Goal: Task Accomplishment & Management: Manage account settings

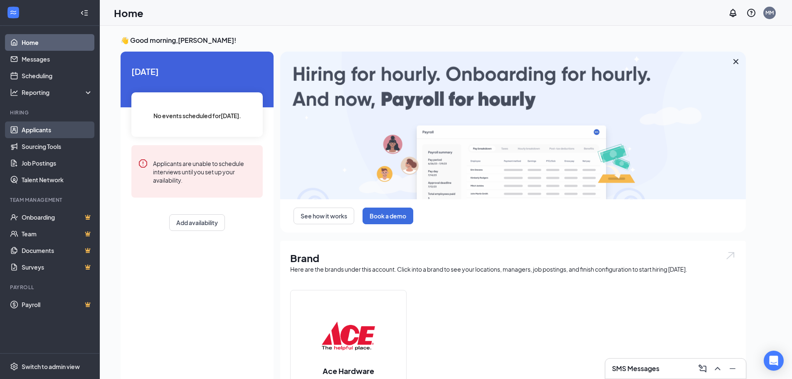
click at [59, 127] on link "Applicants" at bounding box center [57, 129] width 71 height 17
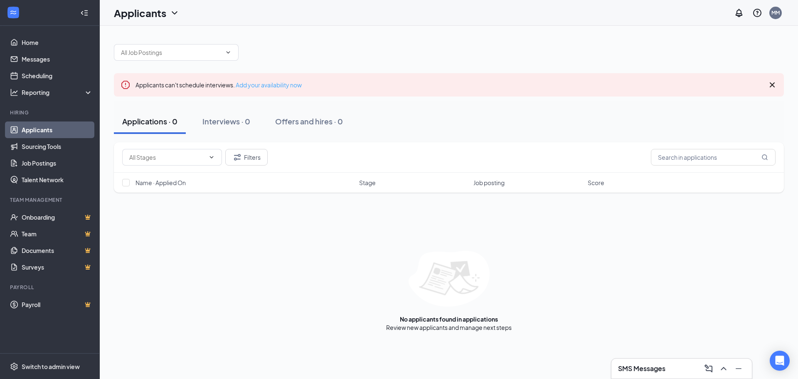
click at [272, 86] on link "Add your availability now" at bounding box center [269, 84] width 66 height 7
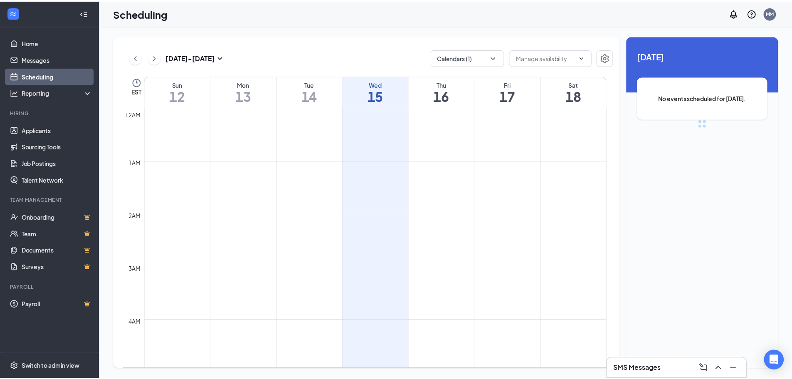
scroll to position [409, 0]
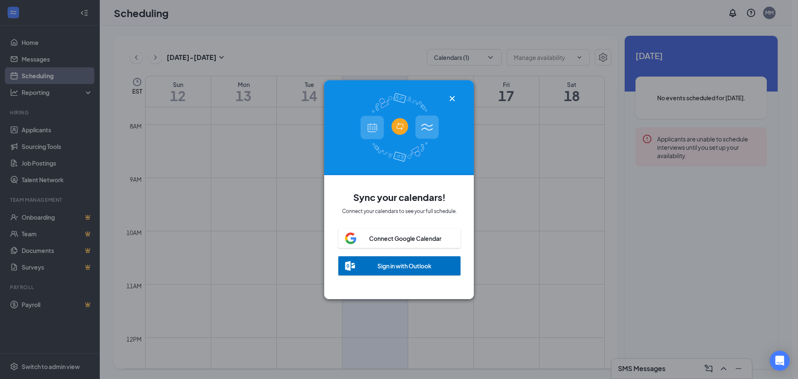
click at [454, 96] on icon "Cross" at bounding box center [452, 98] width 5 height 5
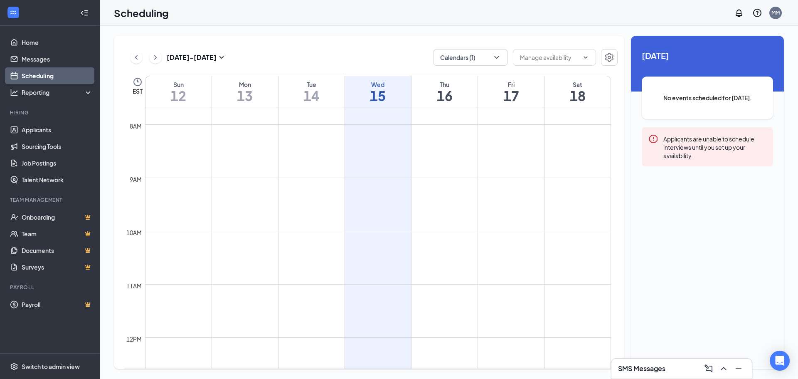
click at [454, 90] on h1 "16" at bounding box center [445, 96] width 66 height 14
click at [375, 89] on h1 "15" at bounding box center [378, 96] width 66 height 14
click at [550, 58] on input "text" at bounding box center [549, 57] width 59 height 9
click at [614, 57] on button "button" at bounding box center [609, 57] width 17 height 17
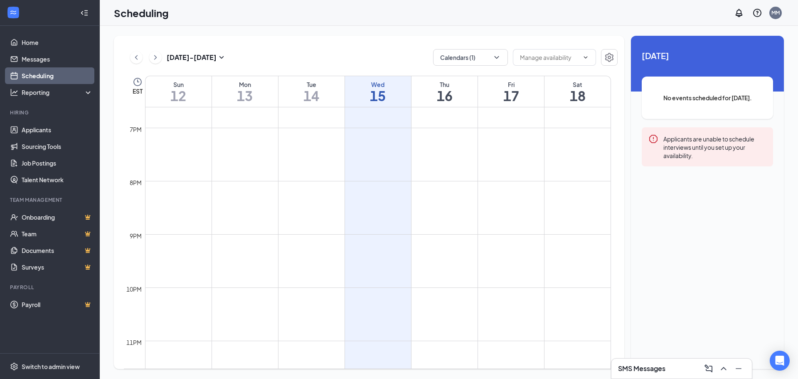
scroll to position [1016, 0]
click at [368, 288] on td at bounding box center [378, 281] width 466 height 13
click at [380, 96] on h1 "15" at bounding box center [378, 96] width 66 height 14
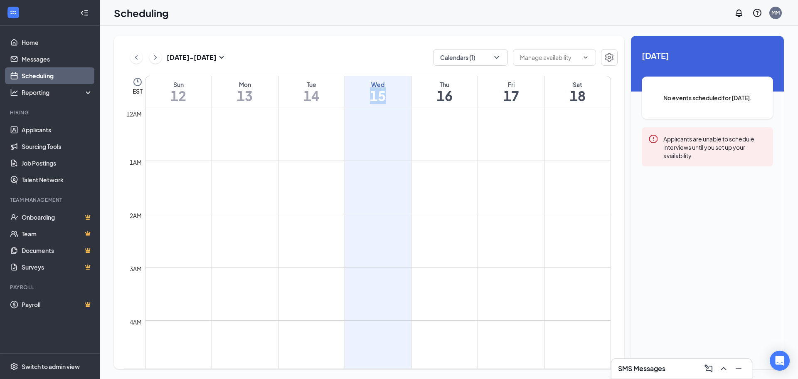
click at [380, 96] on h1 "15" at bounding box center [378, 96] width 66 height 14
click at [451, 91] on h1 "16" at bounding box center [445, 96] width 66 height 14
click at [700, 93] on span "No events scheduled for this day." at bounding box center [708, 97] width 98 height 9
click at [683, 146] on div "Applicants are unable to schedule interviews until you set up your availability." at bounding box center [715, 147] width 103 height 26
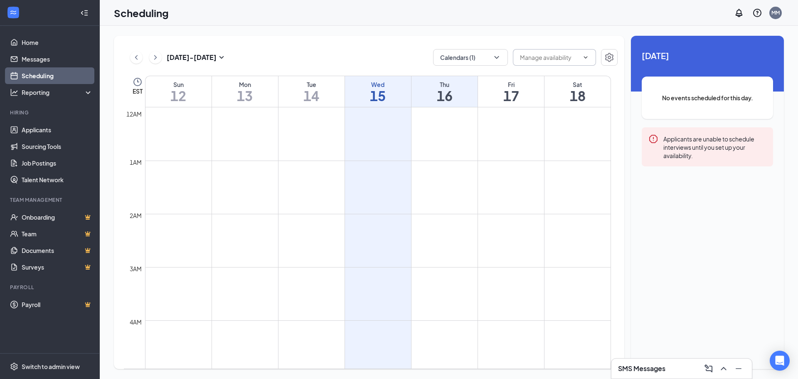
click at [548, 59] on input "text" at bounding box center [549, 57] width 59 height 9
click at [539, 53] on input "text" at bounding box center [549, 57] width 59 height 9
click at [333, 55] on div "[DATE] - [DATE] Calendars (1) Delete all availability" at bounding box center [371, 57] width 494 height 17
click at [475, 60] on button "Calendars (1)" at bounding box center [470, 57] width 75 height 17
click at [443, 114] on input "[PERSON_NAME]" at bounding box center [469, 113] width 59 height 8
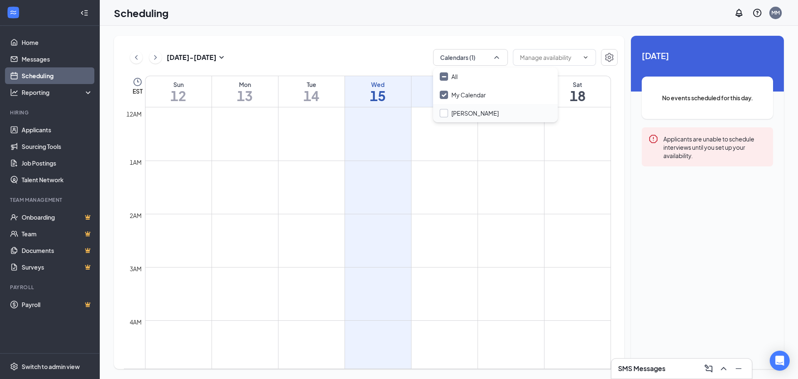
checkbox input "false"
checkbox input "true"
click at [392, 38] on div "[DATE] - [DATE] All calendars Delete all availability EST Sun 12 Mon 13 Tue 14 …" at bounding box center [369, 202] width 511 height 333
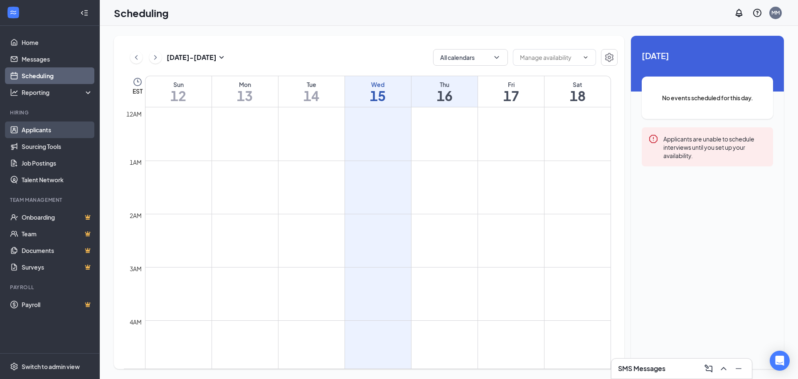
click at [53, 127] on link "Applicants" at bounding box center [57, 129] width 71 height 17
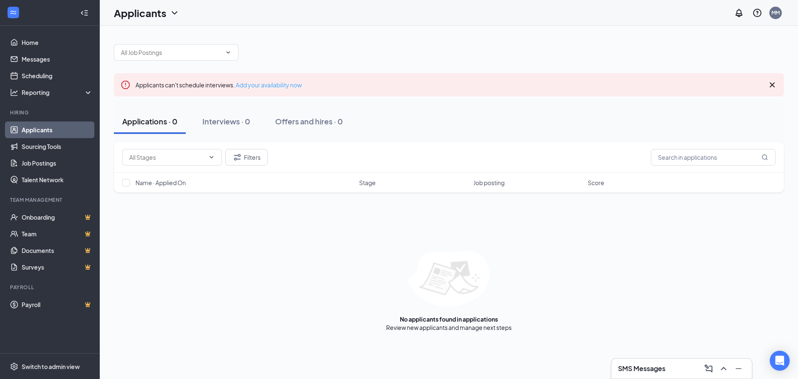
click at [269, 86] on link "Add your availability now" at bounding box center [269, 84] width 66 height 7
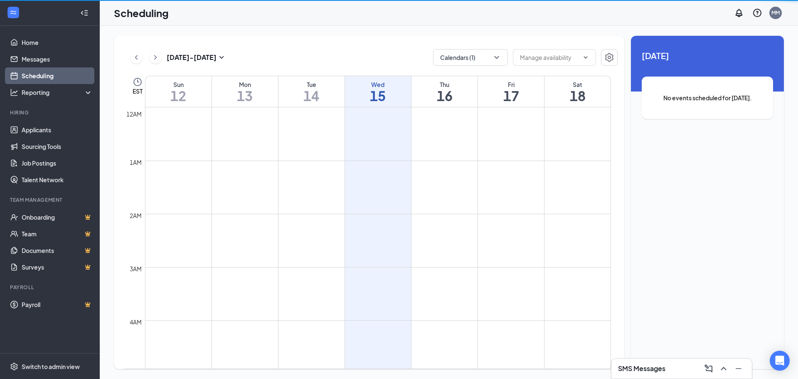
scroll to position [409, 0]
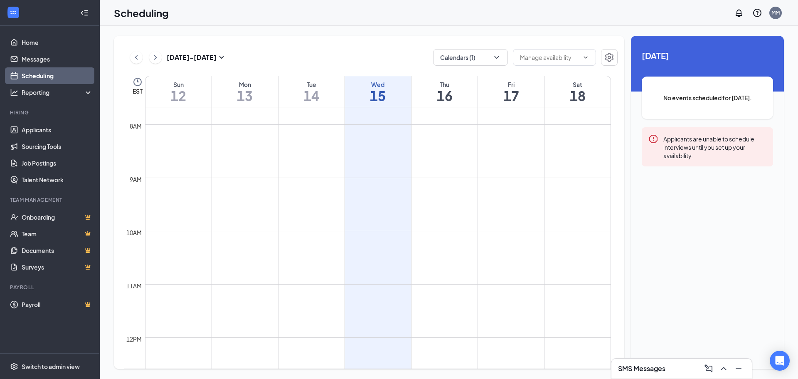
click at [653, 139] on icon "Error" at bounding box center [654, 139] width 10 height 10
click at [722, 150] on div "Applicants are unable to schedule interviews until you set up your availability." at bounding box center [715, 147] width 103 height 26
click at [742, 157] on div "Applicants are unable to schedule interviews until you set up your availability." at bounding box center [715, 147] width 103 height 26
click at [56, 364] on div "Switch to admin view" at bounding box center [51, 366] width 58 height 8
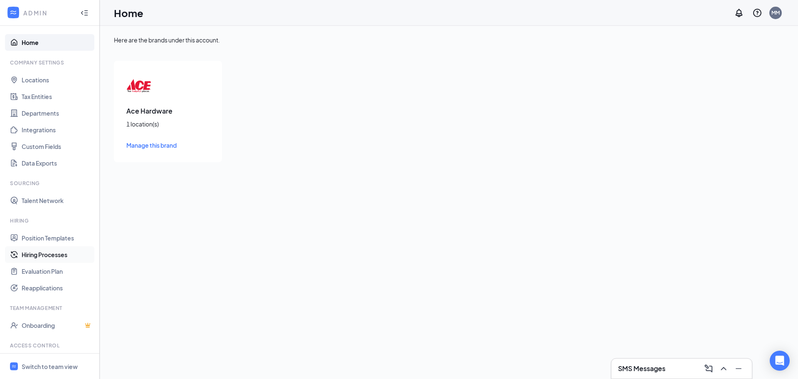
click at [48, 257] on link "Hiring Processes" at bounding box center [57, 254] width 71 height 17
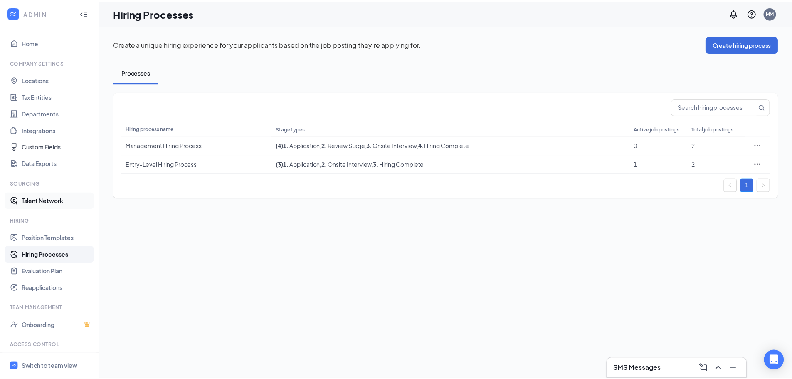
scroll to position [38, 0]
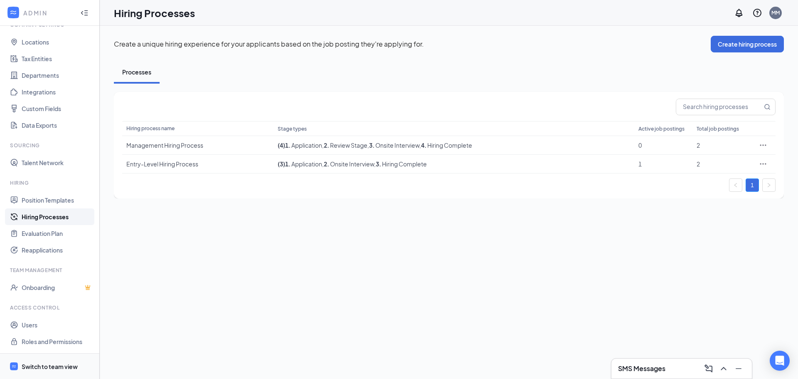
click at [73, 364] on div "Switch to team view" at bounding box center [50, 366] width 56 height 8
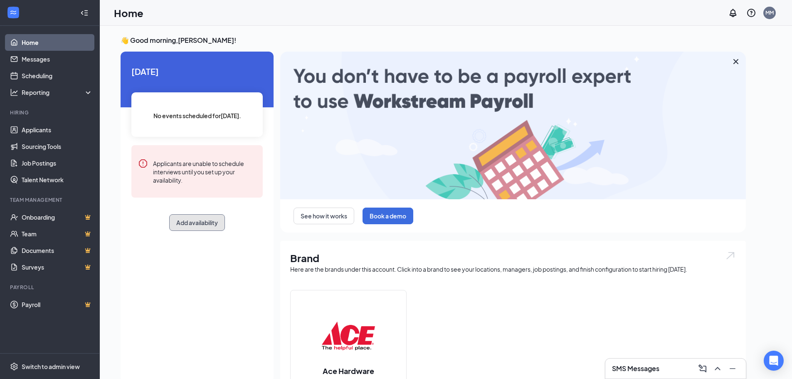
click at [199, 220] on button "Add availability" at bounding box center [197, 222] width 56 height 17
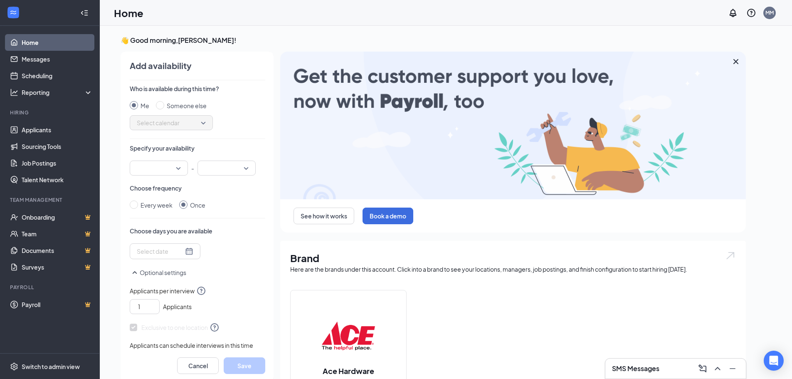
scroll to position [3, 0]
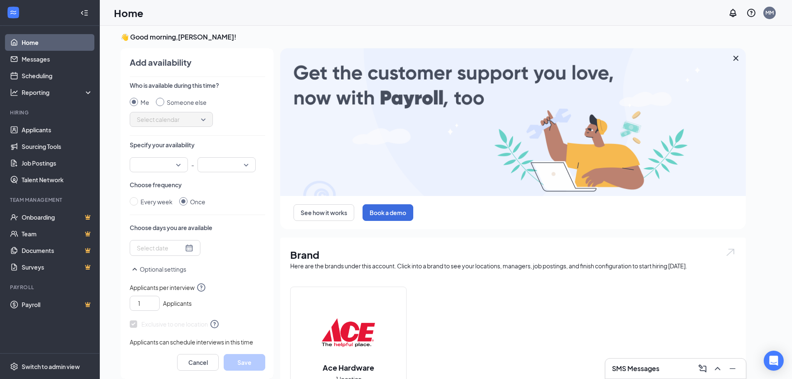
click at [163, 103] on input "Someone else" at bounding box center [160, 102] width 8 height 8
radio input "true"
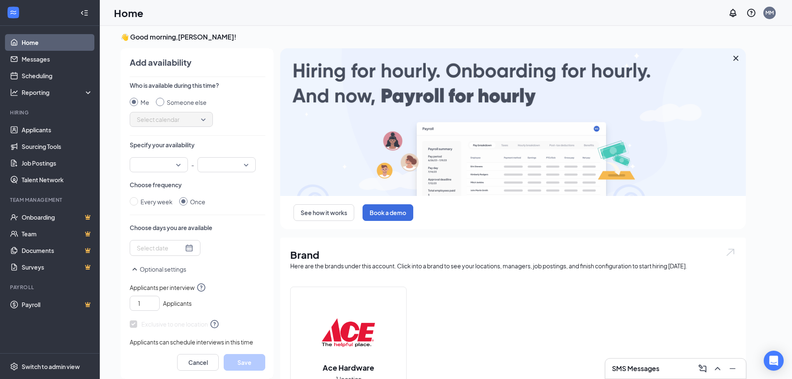
radio input "false"
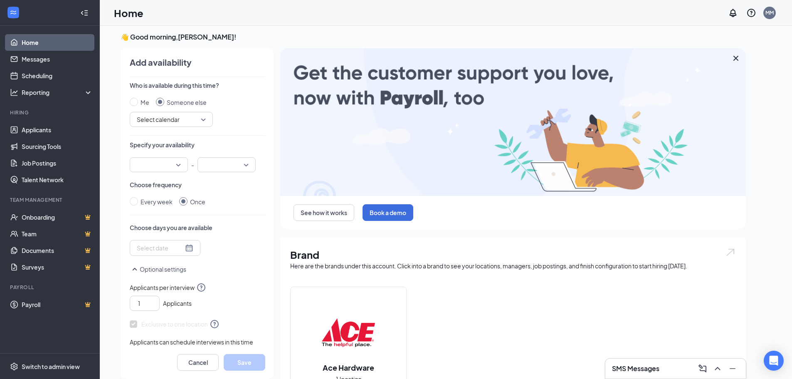
click at [177, 120] on span "Select calendar" at bounding box center [171, 119] width 69 height 12
click at [179, 140] on span "[PERSON_NAME] Calendar" at bounding box center [173, 141] width 74 height 9
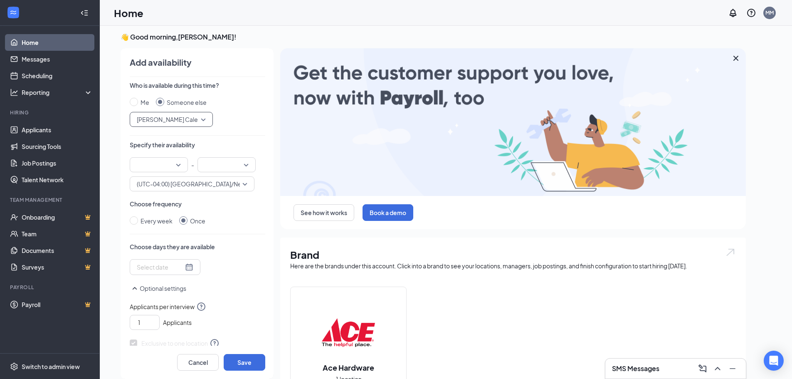
click at [166, 167] on input "search" at bounding box center [156, 165] width 42 height 14
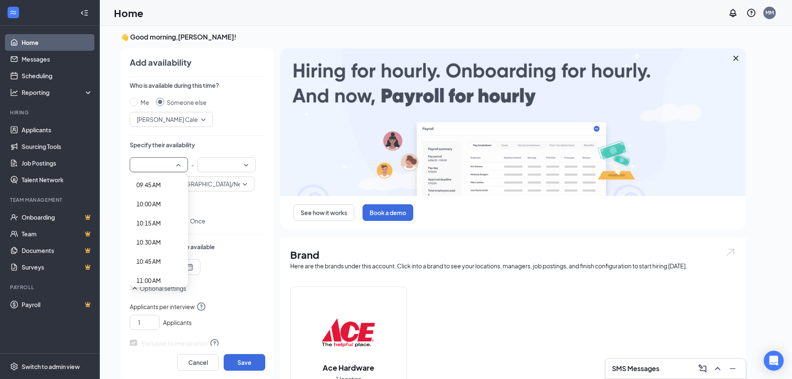
scroll to position [748, 0]
click at [155, 206] on span "10:00 AM" at bounding box center [148, 203] width 25 height 9
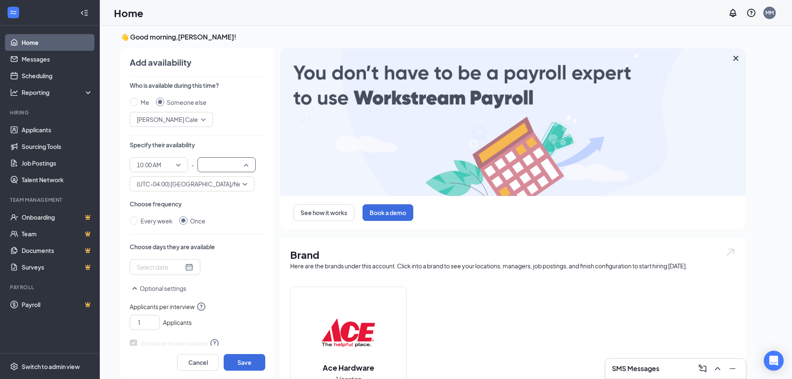
click at [222, 166] on input "search" at bounding box center [223, 165] width 42 height 14
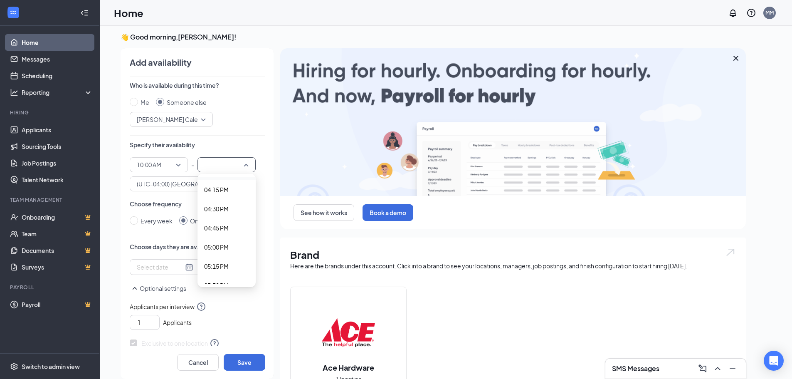
scroll to position [1247, 0]
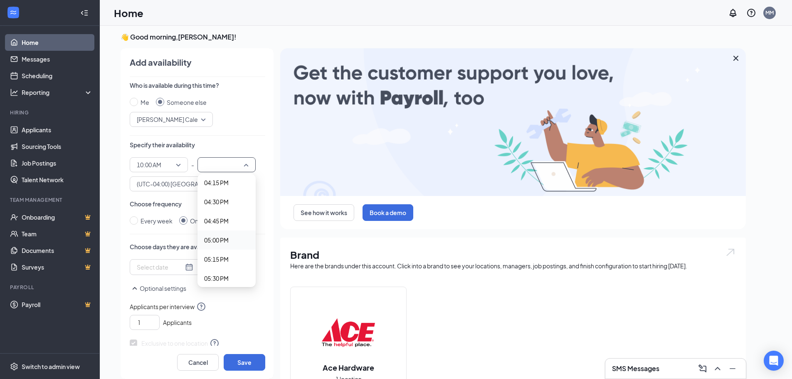
click at [223, 242] on span "05:00 PM" at bounding box center [216, 239] width 25 height 9
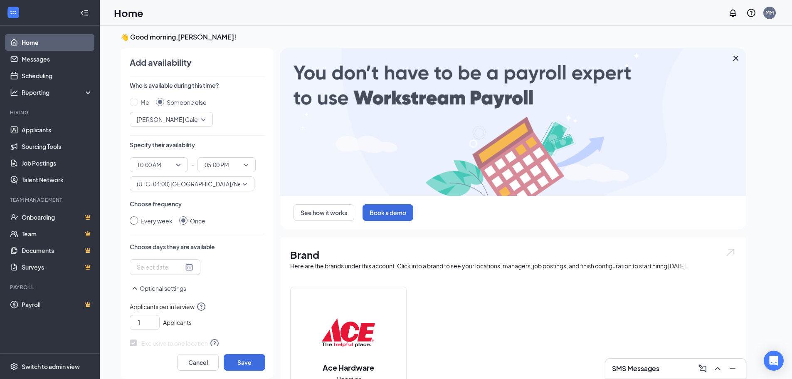
click at [152, 222] on div "Every week" at bounding box center [157, 220] width 32 height 9
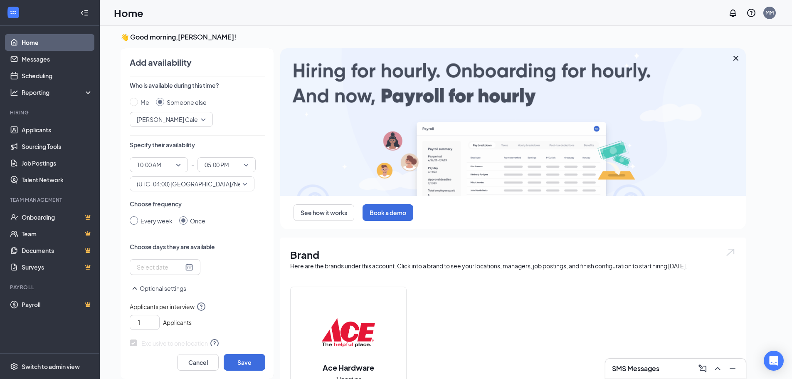
click at [138, 222] on input "Every week" at bounding box center [134, 220] width 8 height 8
radio input "true"
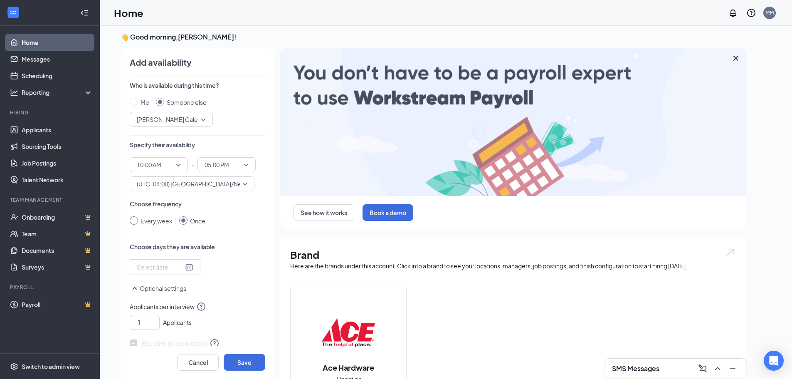
radio input "false"
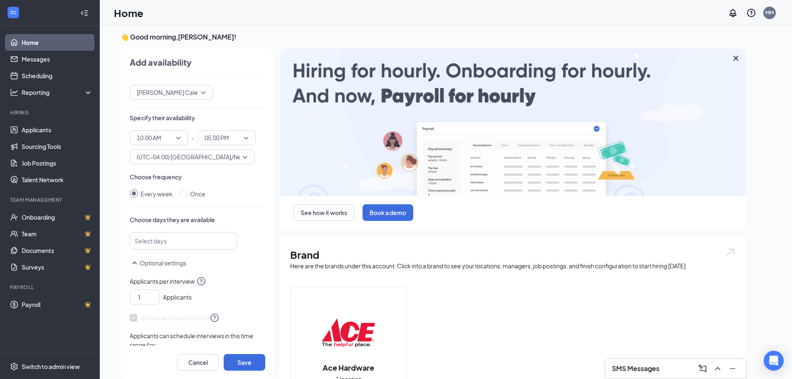
scroll to position [42, 0]
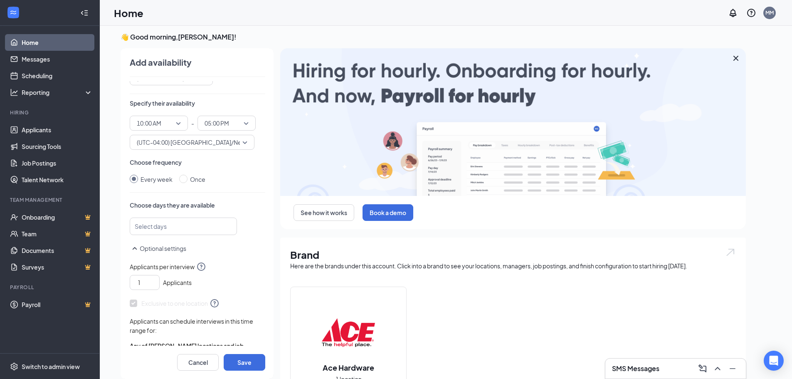
click at [156, 224] on div at bounding box center [179, 226] width 85 height 13
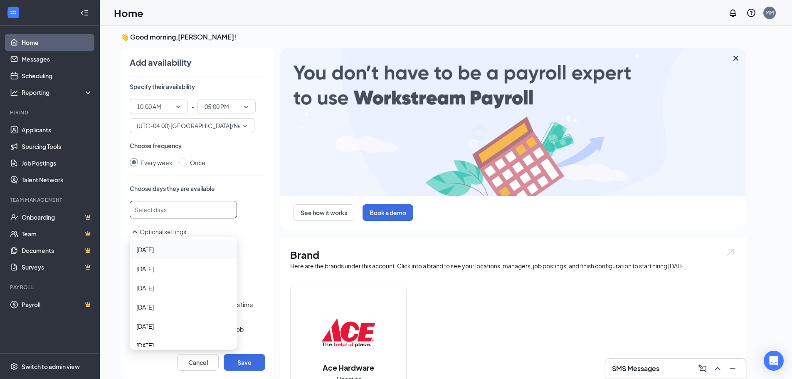
scroll to position [72, 0]
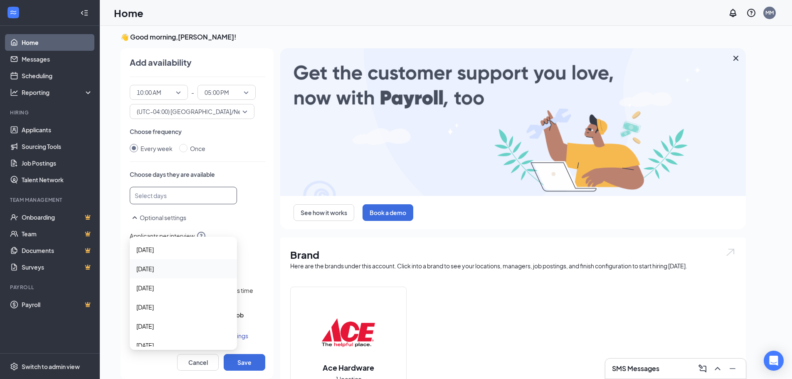
click at [166, 268] on span "[DATE]" at bounding box center [183, 268] width 94 height 9
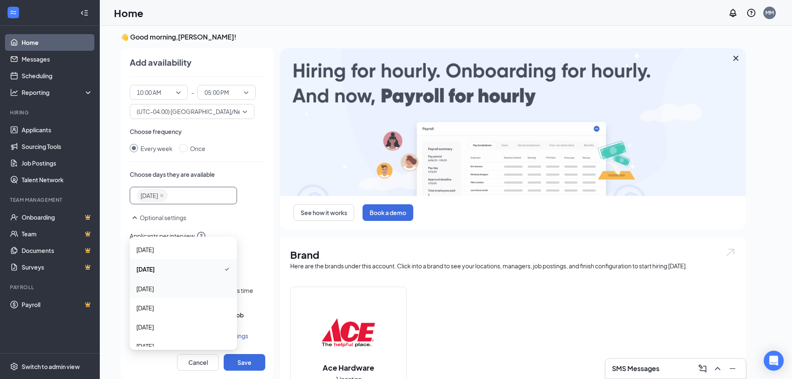
click at [177, 288] on span "[DATE]" at bounding box center [183, 288] width 94 height 9
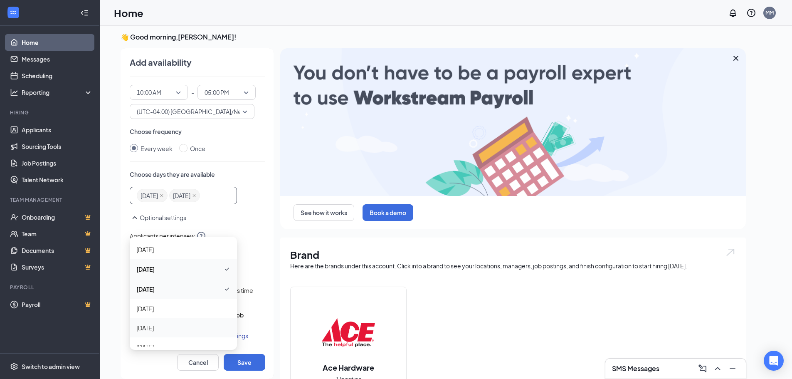
click at [164, 331] on span "[DATE]" at bounding box center [183, 327] width 94 height 9
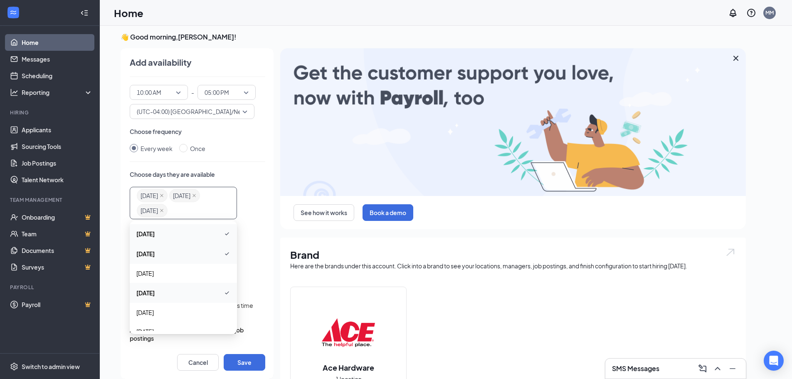
scroll to position [30, 0]
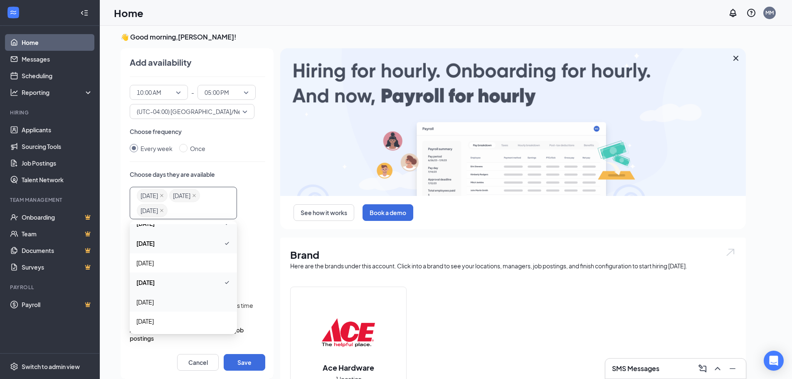
click at [151, 303] on span "[DATE]" at bounding box center [144, 301] width 17 height 9
click at [254, 173] on p "Choose days they are available" at bounding box center [198, 174] width 136 height 8
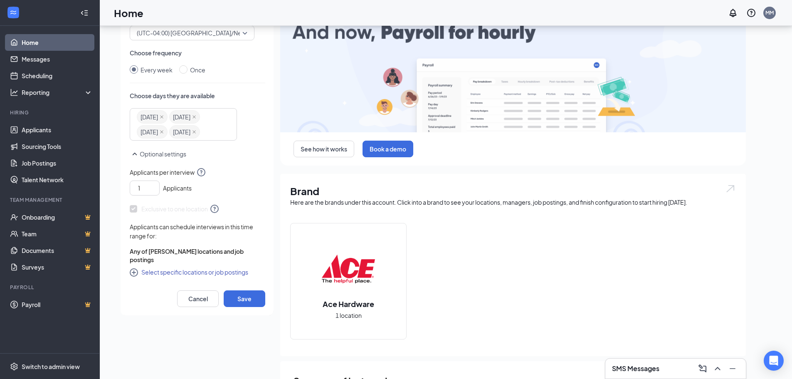
scroll to position [86, 0]
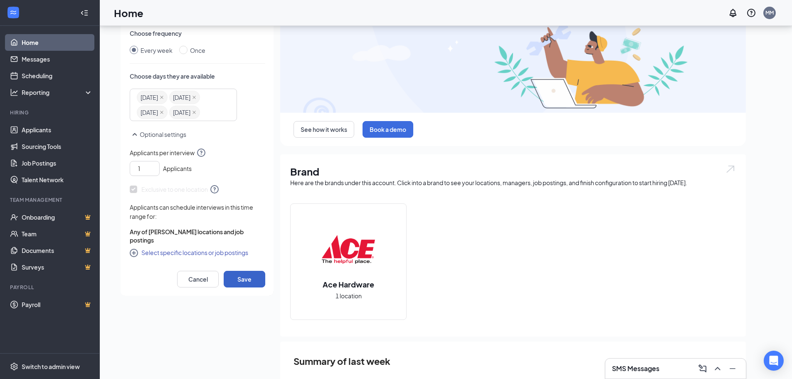
click at [238, 276] on button "Save" at bounding box center [245, 279] width 42 height 17
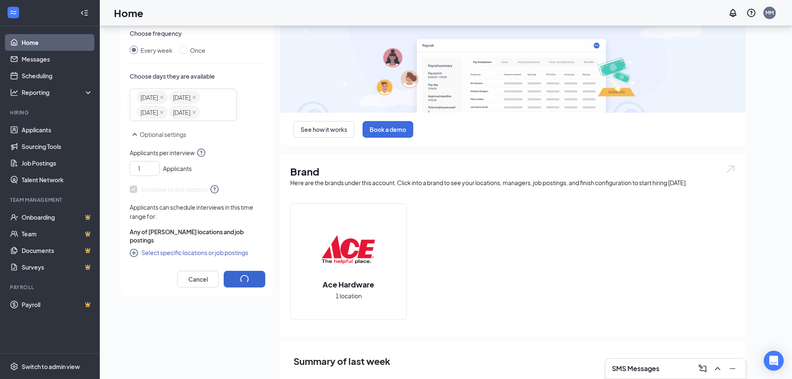
radio input "false"
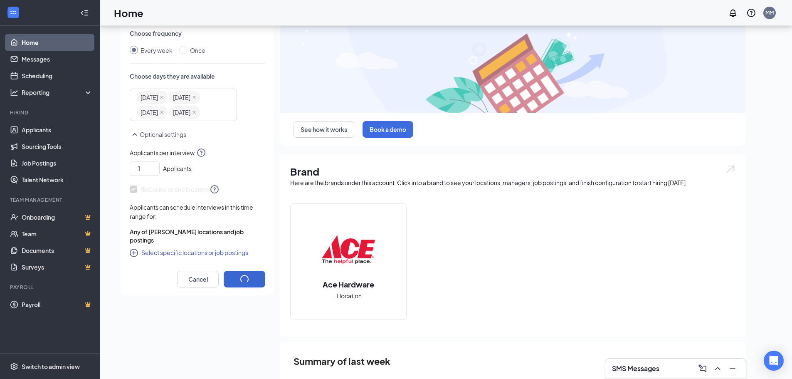
radio input "true"
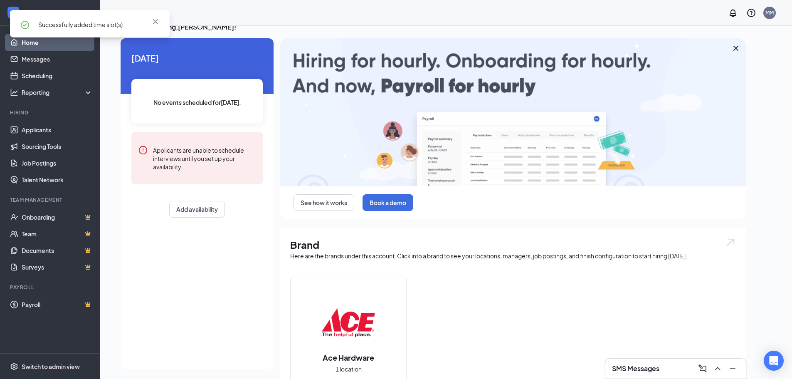
scroll to position [0, 0]
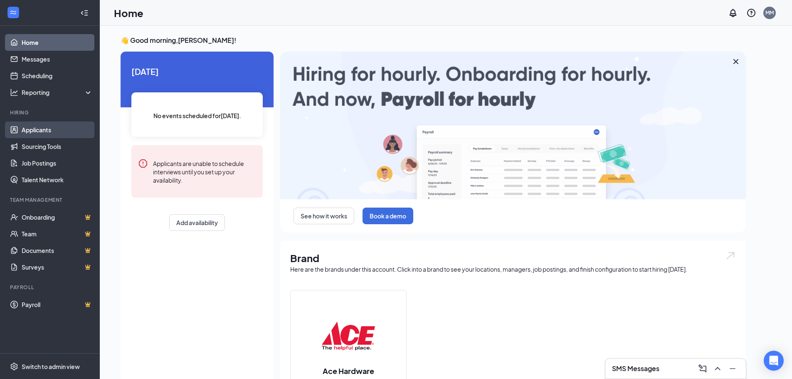
click at [48, 129] on link "Applicants" at bounding box center [57, 129] width 71 height 17
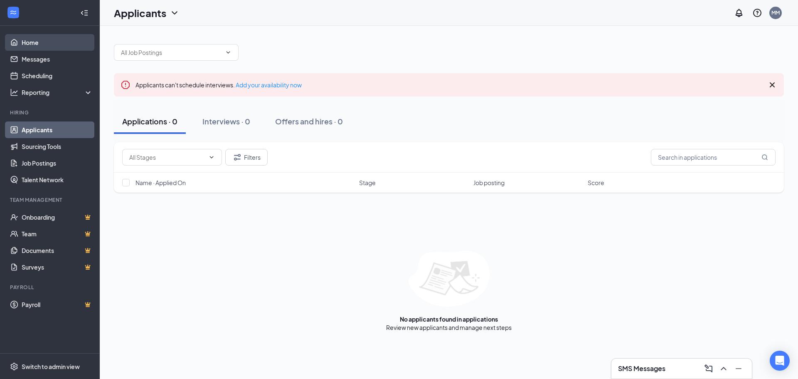
click at [37, 39] on link "Home" at bounding box center [57, 42] width 71 height 17
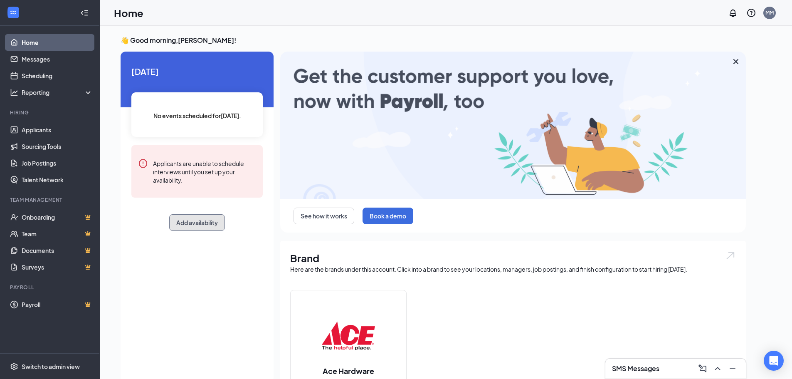
click at [211, 221] on button "Add availability" at bounding box center [197, 222] width 56 height 17
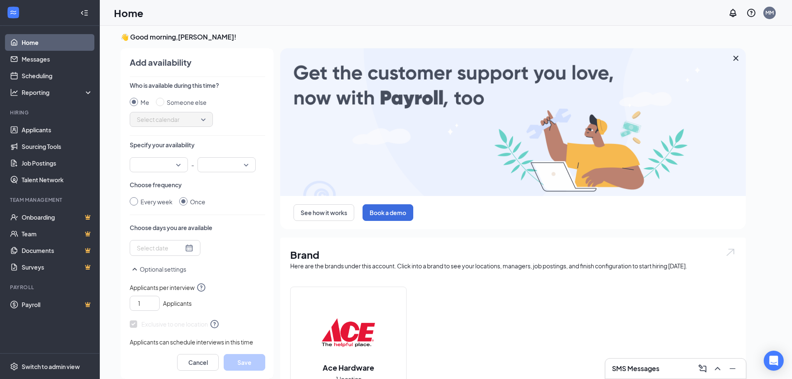
click at [150, 201] on div "Every week" at bounding box center [157, 201] width 32 height 9
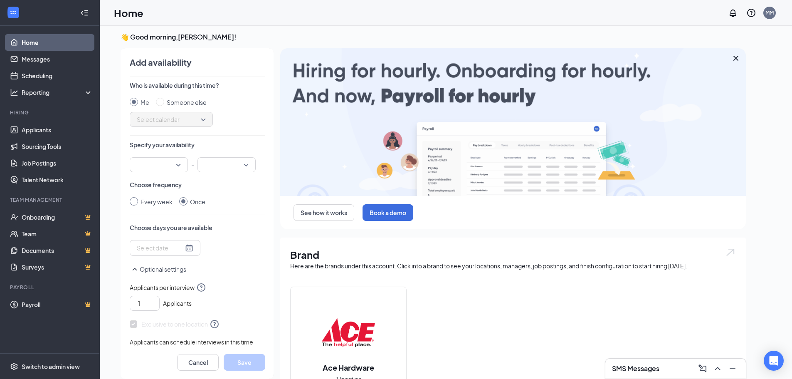
click at [138, 201] on input "Every week" at bounding box center [134, 201] width 8 height 8
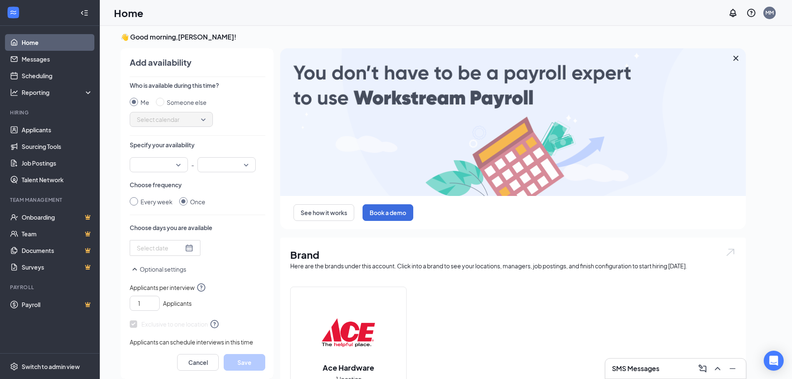
radio input "true"
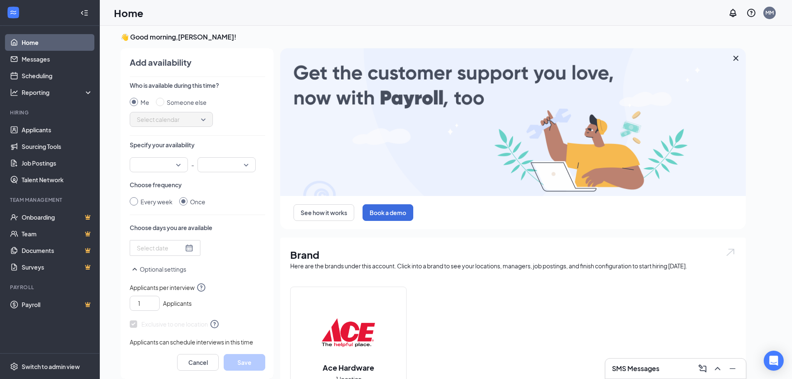
radio input "false"
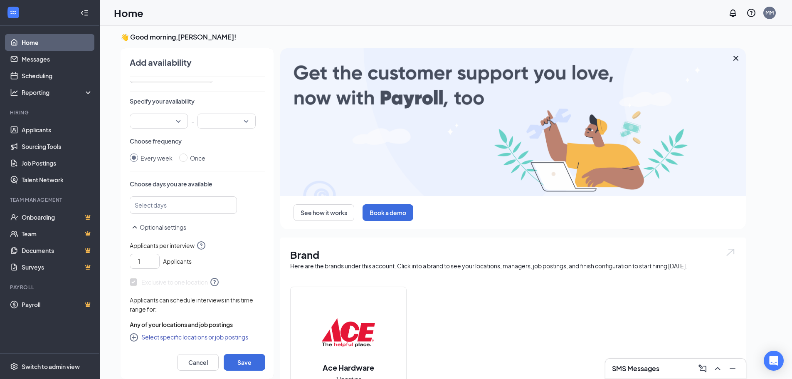
scroll to position [45, 0]
click at [236, 333] on button "Select specific locations or job postings" at bounding box center [189, 336] width 118 height 10
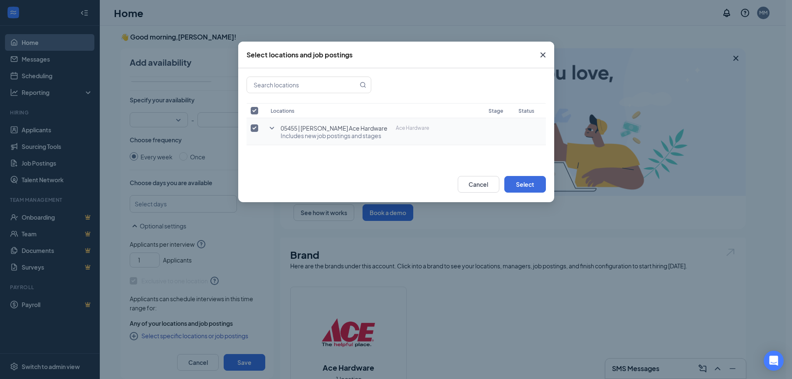
click at [323, 137] on span "Includes new job postings and stages" at bounding box center [355, 135] width 148 height 8
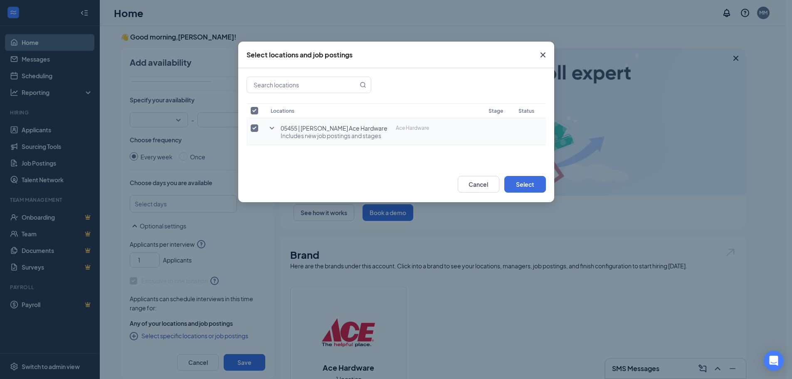
click at [408, 128] on p "Ace Hardware" at bounding box center [412, 128] width 33 height 8
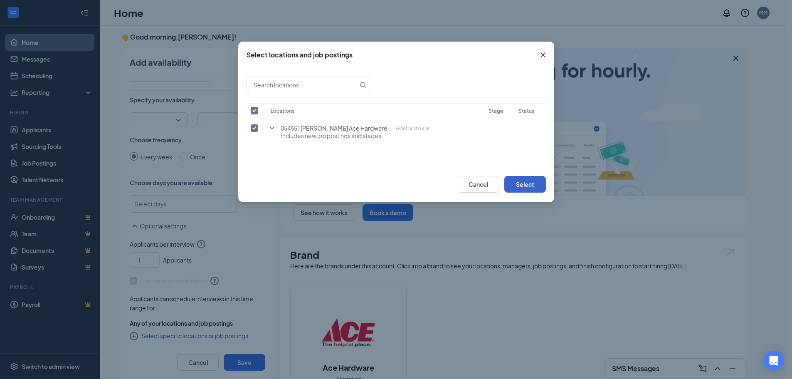
click at [526, 185] on button "Select" at bounding box center [525, 184] width 42 height 17
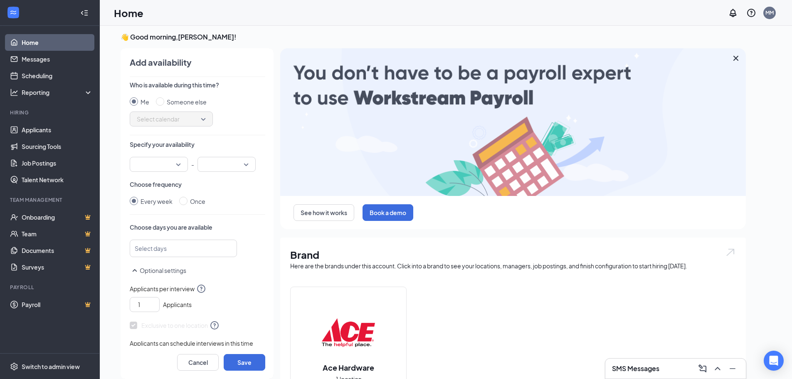
scroll to position [0, 0]
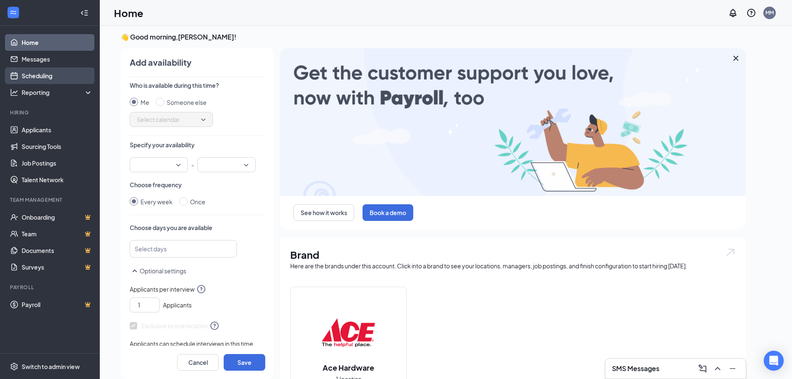
click at [42, 75] on link "Scheduling" at bounding box center [57, 75] width 71 height 17
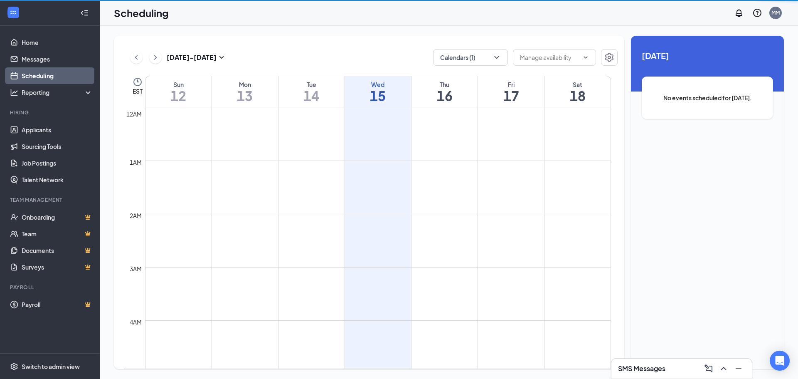
scroll to position [409, 0]
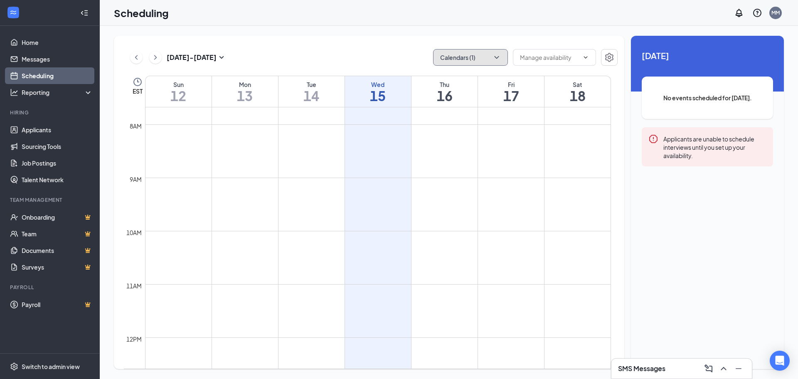
click at [468, 57] on button "Calendars (1)" at bounding box center [470, 57] width 75 height 17
click at [480, 112] on input "[PERSON_NAME]" at bounding box center [469, 113] width 59 height 8
checkbox input "false"
checkbox input "true"
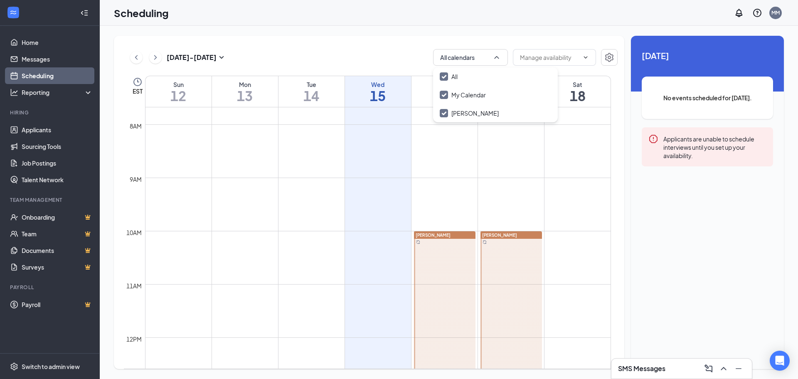
click at [671, 256] on div "Unavailable in basic plan [DATE] No events scheduled for [DATE]. Applicants are…" at bounding box center [707, 202] width 153 height 333
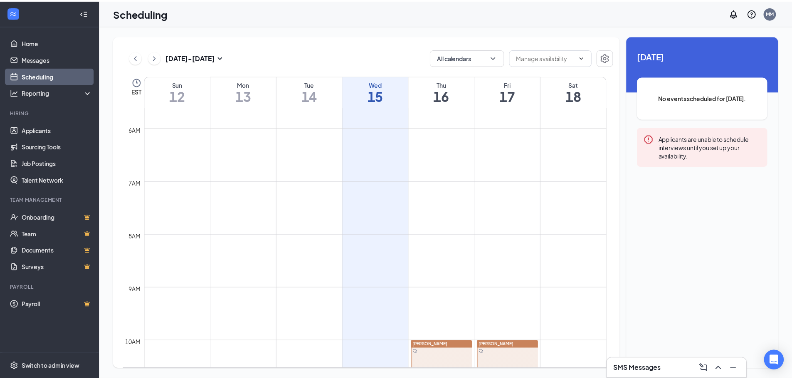
scroll to position [284, 0]
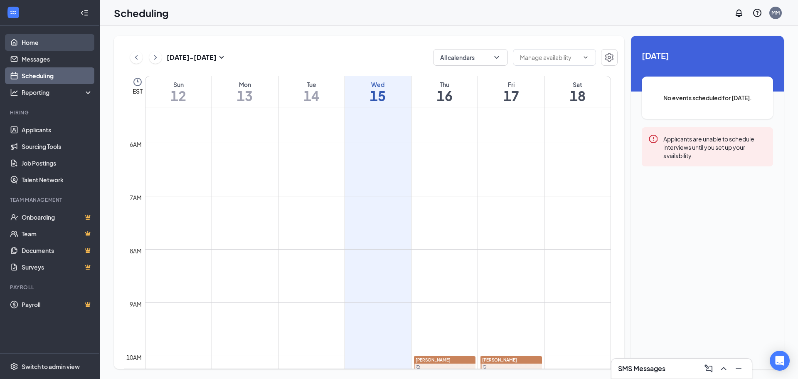
click at [40, 44] on link "Home" at bounding box center [57, 42] width 71 height 17
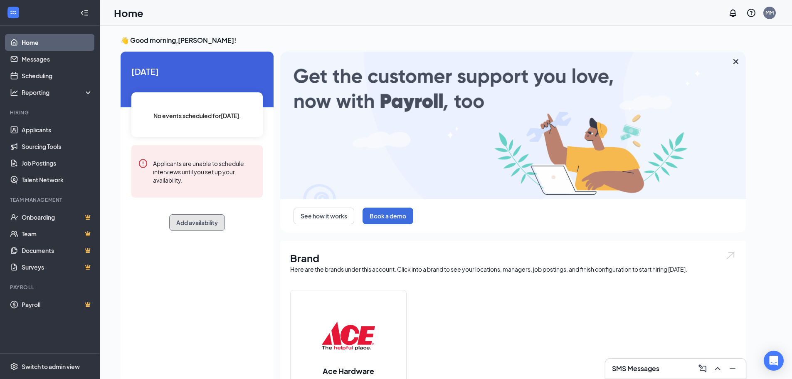
click at [206, 228] on button "Add availability" at bounding box center [197, 222] width 56 height 17
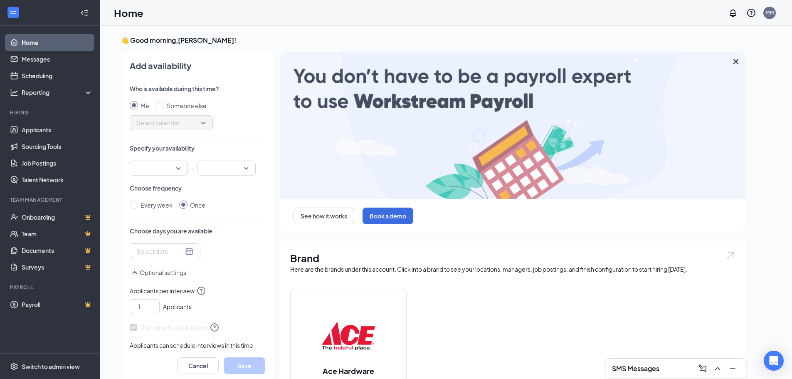
click at [167, 164] on input "search" at bounding box center [156, 168] width 42 height 14
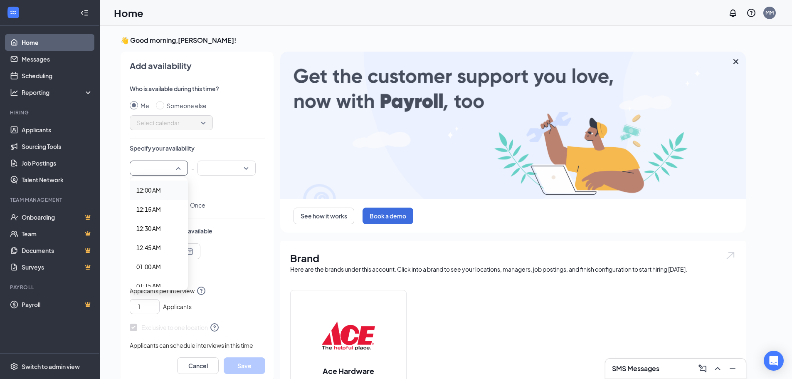
click at [217, 147] on p "Specify your availability" at bounding box center [198, 148] width 136 height 8
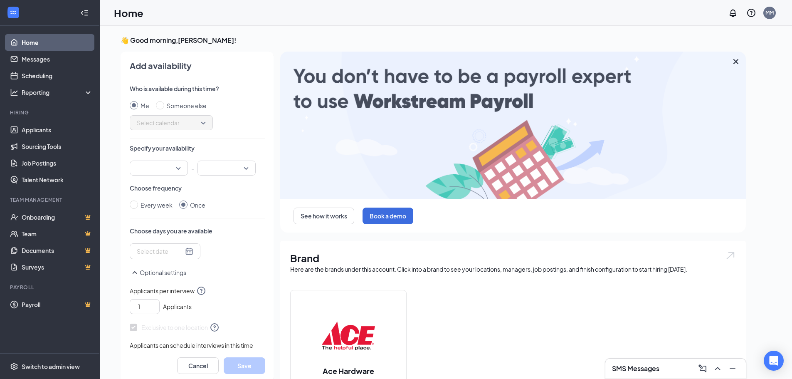
click at [176, 167] on input "search" at bounding box center [156, 168] width 42 height 14
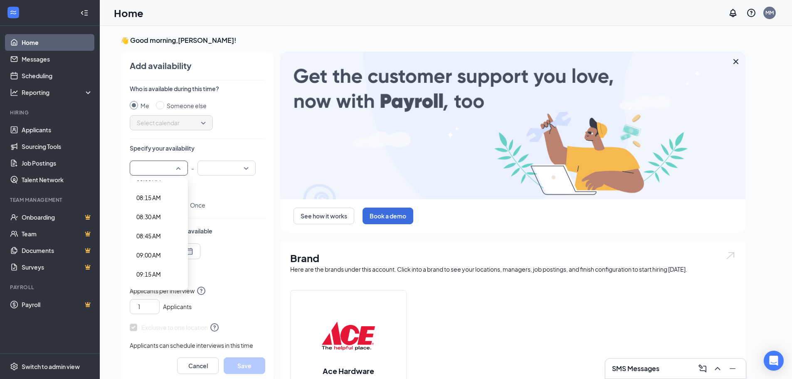
scroll to position [665, 0]
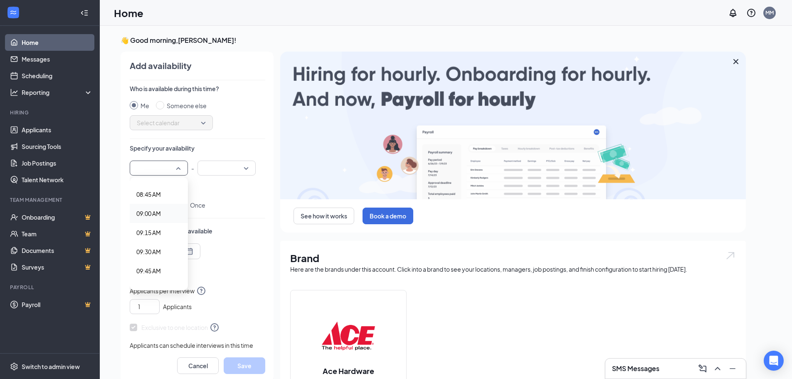
click at [153, 212] on span "09:00 AM" at bounding box center [148, 213] width 25 height 9
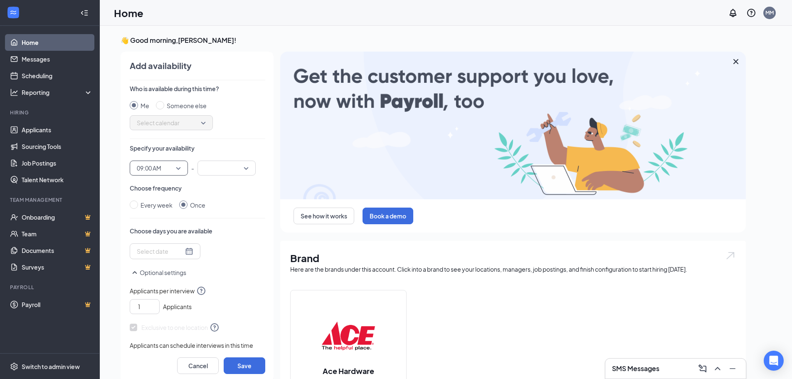
click at [239, 165] on input "search" at bounding box center [223, 168] width 42 height 14
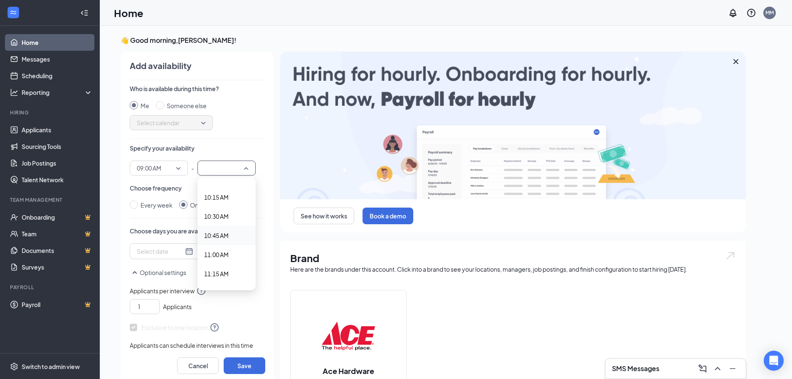
scroll to position [790, 0]
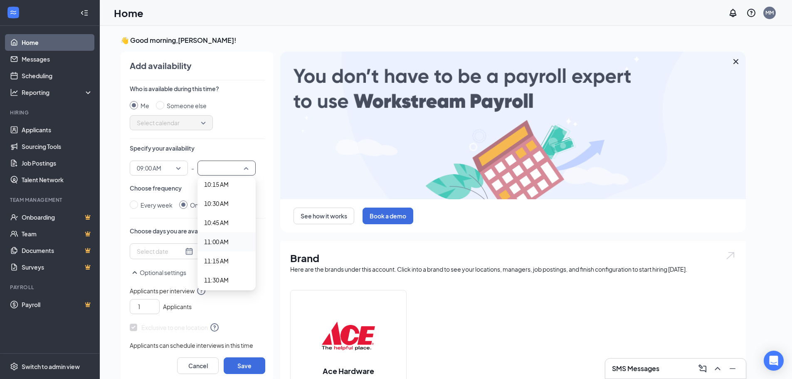
click at [218, 242] on span "11:00 AM" at bounding box center [216, 241] width 25 height 9
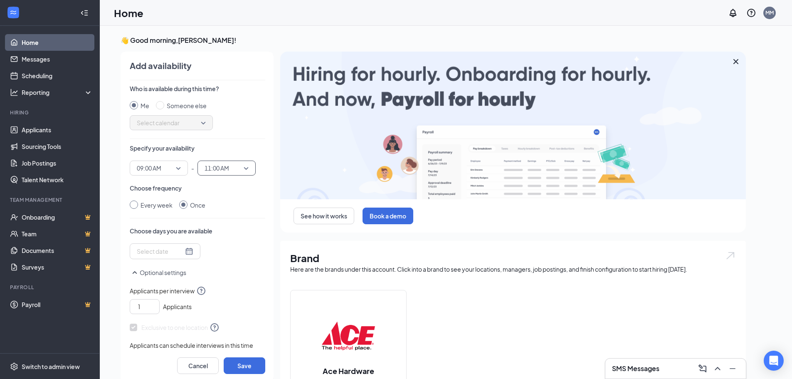
click at [146, 203] on div "Every week" at bounding box center [157, 204] width 32 height 9
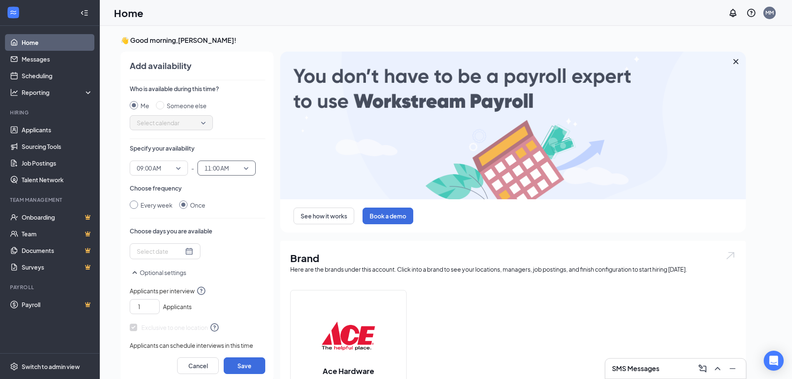
click at [138, 203] on input "Every week" at bounding box center [134, 204] width 8 height 8
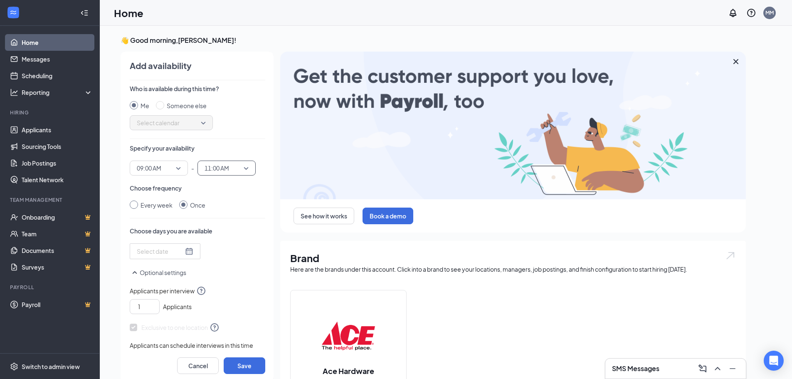
radio input "true"
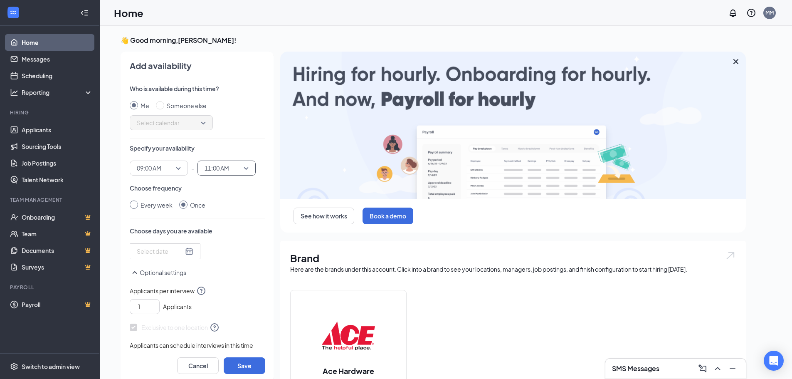
radio input "false"
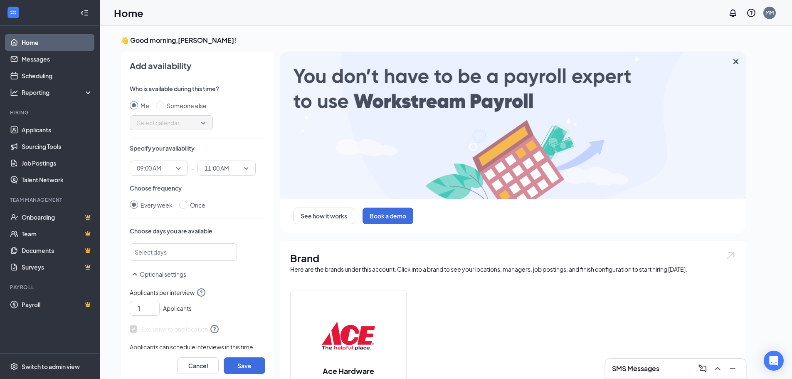
click at [191, 254] on div at bounding box center [179, 251] width 85 height 13
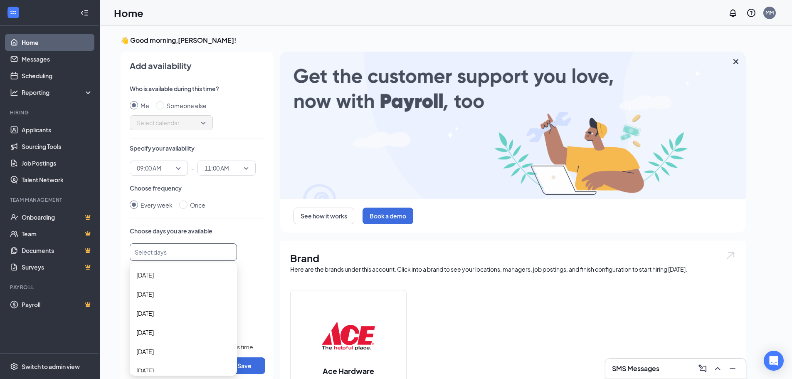
scroll to position [27, 0]
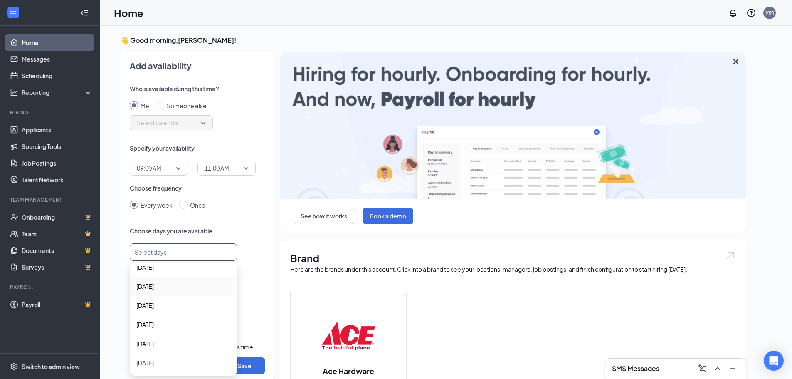
click at [171, 287] on span "[DATE]" at bounding box center [183, 285] width 94 height 9
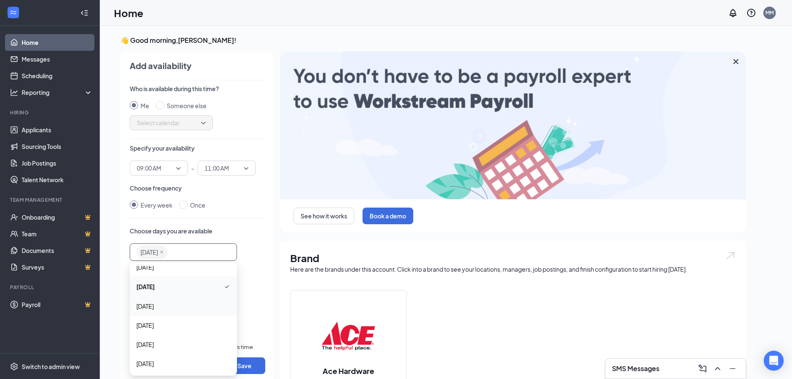
click at [172, 307] on span "[DATE]" at bounding box center [183, 305] width 94 height 9
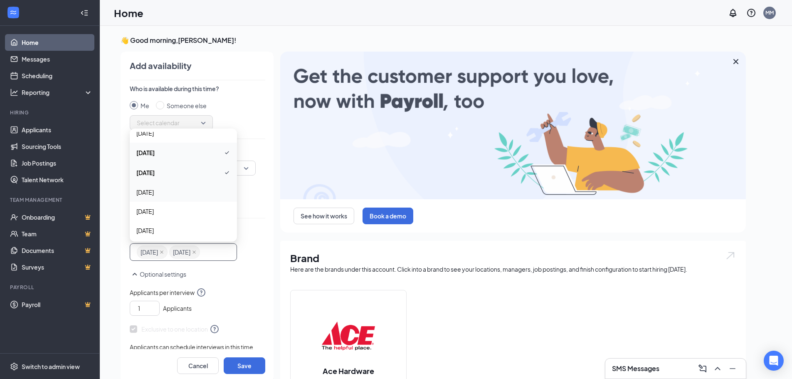
click at [154, 193] on span "[DATE]" at bounding box center [144, 192] width 17 height 9
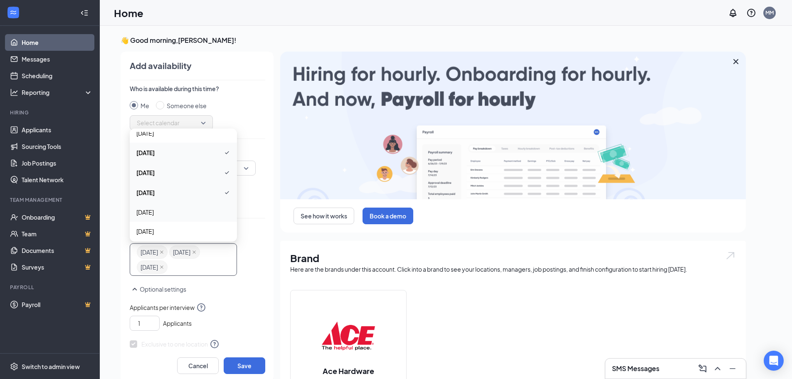
click at [162, 216] on span "[DATE]" at bounding box center [183, 211] width 94 height 9
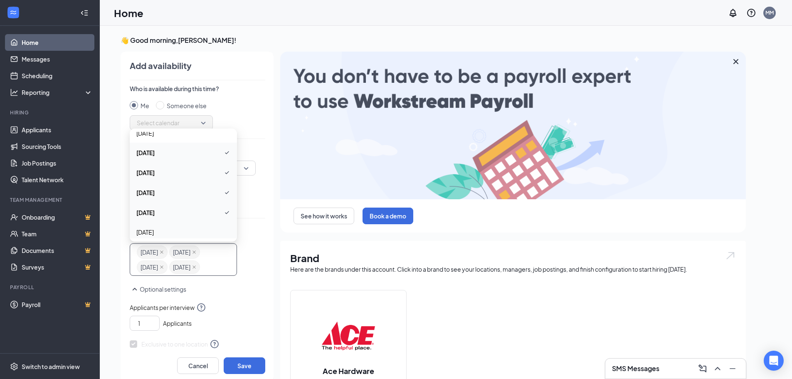
click at [233, 302] on div "Optional settings" at bounding box center [198, 293] width 136 height 18
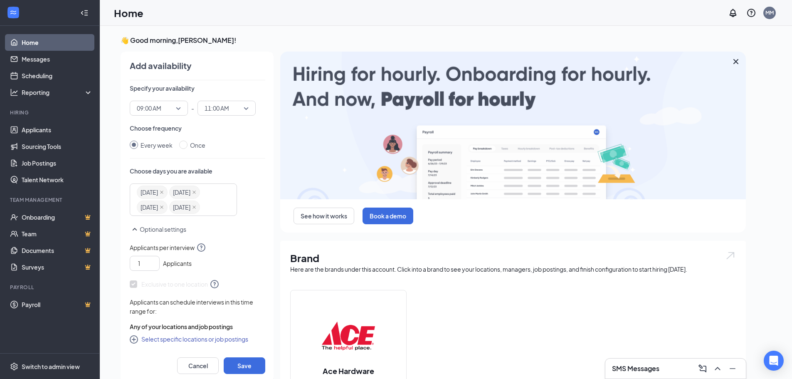
scroll to position [75, 0]
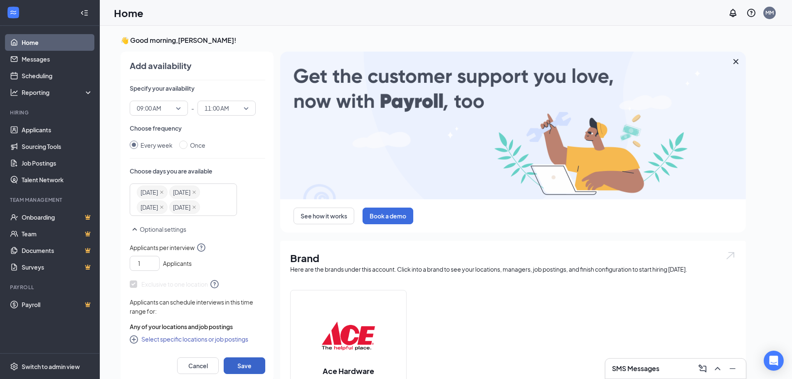
click at [239, 362] on button "Save" at bounding box center [245, 365] width 42 height 17
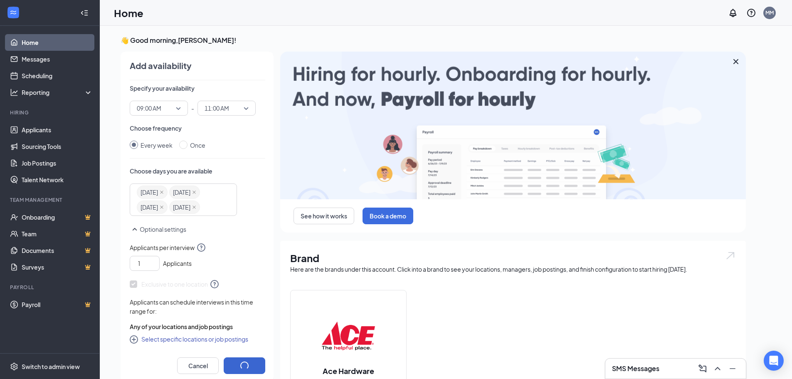
radio input "false"
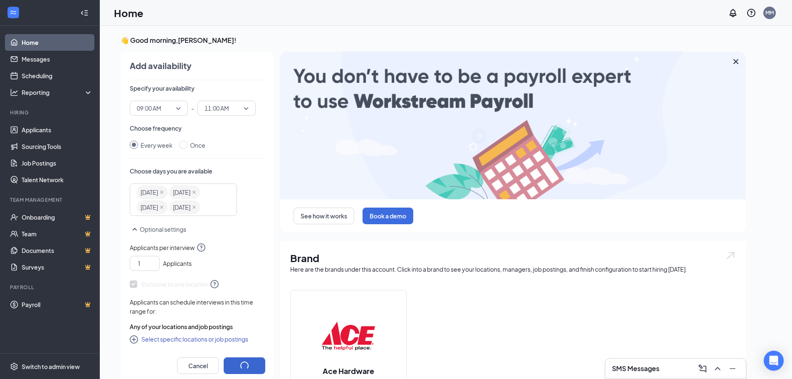
radio input "true"
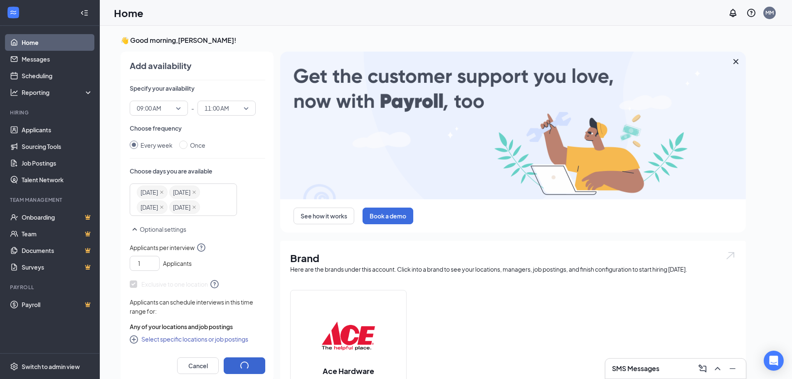
scroll to position [43, 0]
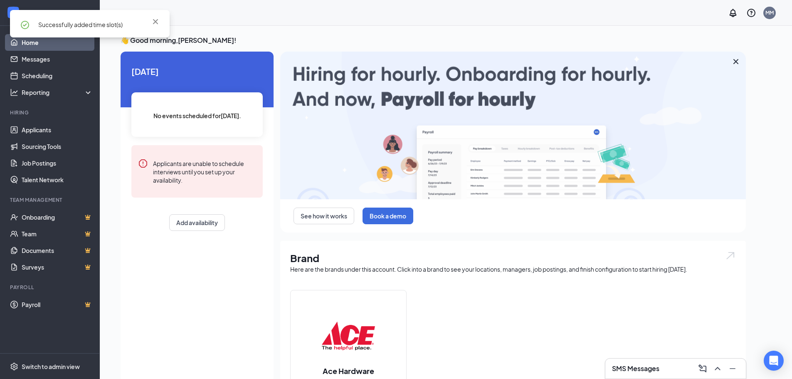
click at [199, 130] on div "No events scheduled for [DATE] ." at bounding box center [196, 114] width 131 height 44
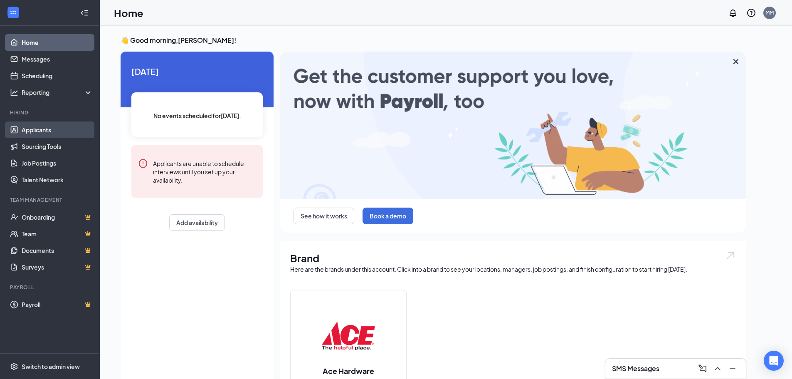
click at [43, 134] on link "Applicants" at bounding box center [57, 129] width 71 height 17
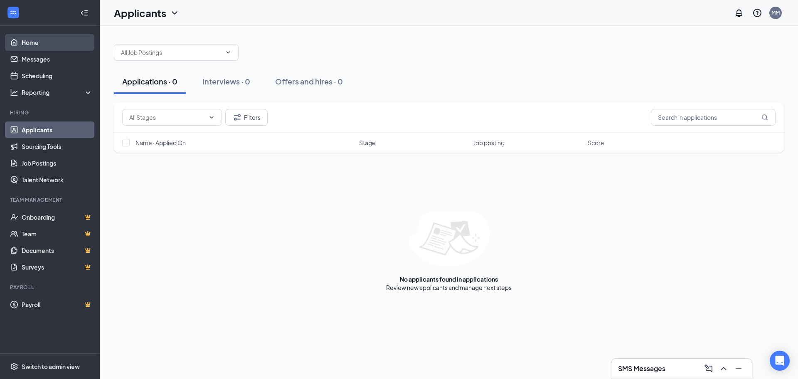
click at [35, 47] on link "Home" at bounding box center [57, 42] width 71 height 17
